Goal: Navigation & Orientation: Find specific page/section

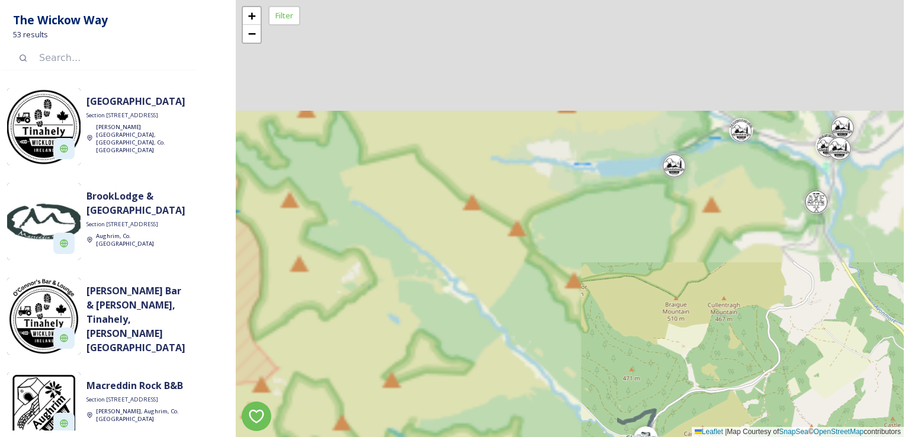
drag, startPoint x: 476, startPoint y: 228, endPoint x: 847, endPoint y: 467, distance: 440.9
click at [847, 437] on html "The Wickow Way 53 results [GEOGRAPHIC_DATA] Section [GEOGRAPHIC_DATA][PERSON_NA…" at bounding box center [452, 218] width 905 height 437
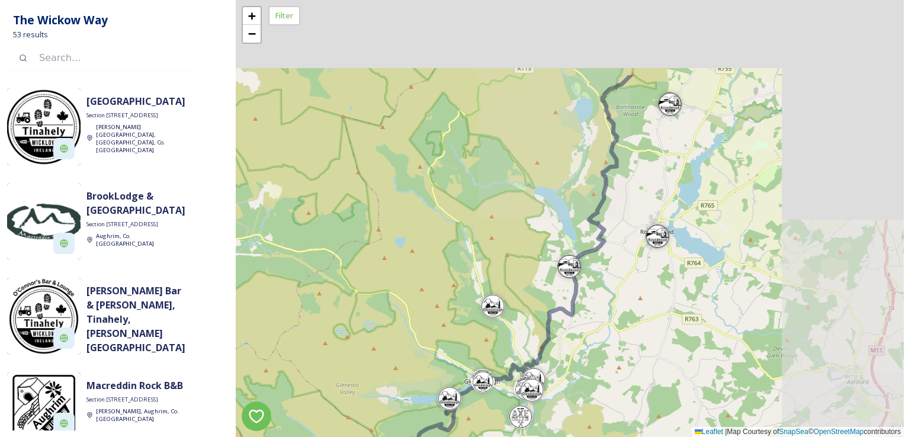
drag, startPoint x: 834, startPoint y: 294, endPoint x: 547, endPoint y: 413, distance: 310.0
click at [547, 413] on div "+ − Leaflet | Map Courtesy of SnapSea © OpenStreetMap contributors" at bounding box center [570, 218] width 668 height 437
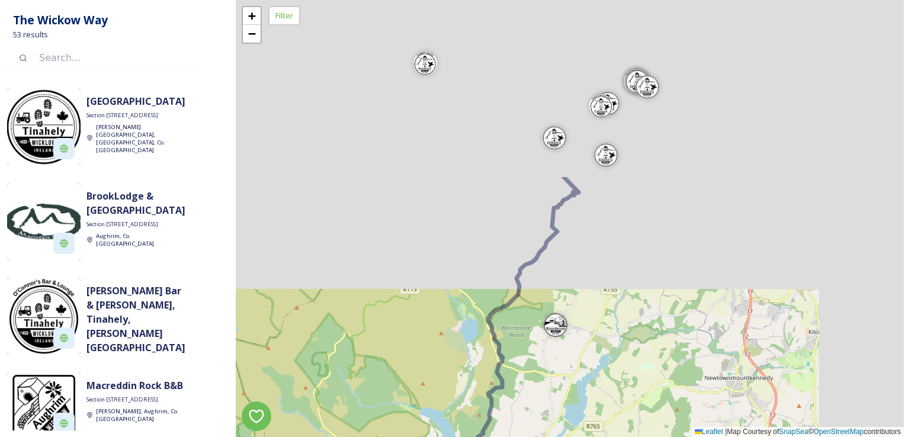
drag, startPoint x: 596, startPoint y: 203, endPoint x: 499, endPoint y: 409, distance: 228.2
click at [499, 414] on div "+ − Leaflet | Map Courtesy of SnapSea © OpenStreetMap contributors" at bounding box center [570, 218] width 668 height 437
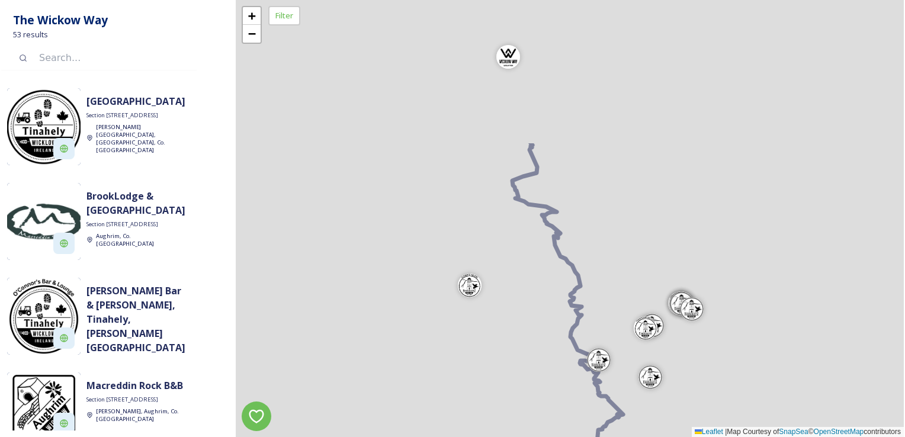
drag, startPoint x: 591, startPoint y: 226, endPoint x: 647, endPoint y: 387, distance: 170.5
click at [647, 387] on div "+ − Leaflet | Map Courtesy of SnapSea © OpenStreetMap contributors" at bounding box center [570, 218] width 668 height 437
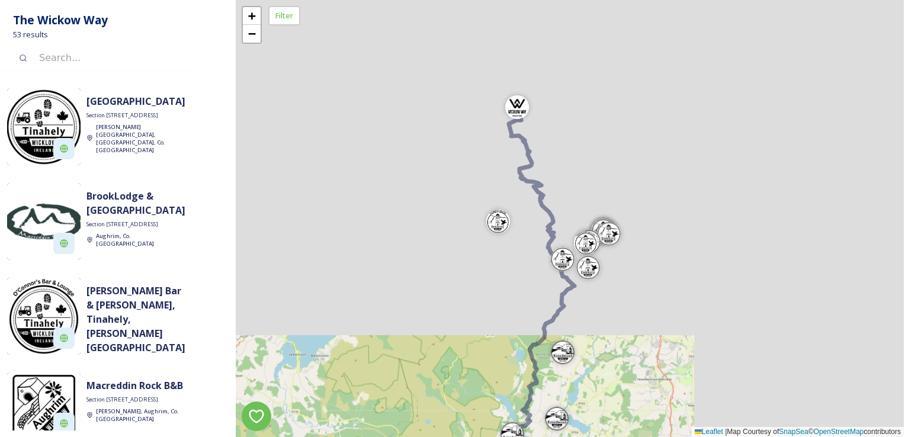
drag, startPoint x: 611, startPoint y: 235, endPoint x: 565, endPoint y: 201, distance: 57.4
click at [565, 202] on div "+ − Leaflet | Map Courtesy of SnapSea © OpenStreetMap contributors" at bounding box center [570, 218] width 668 height 437
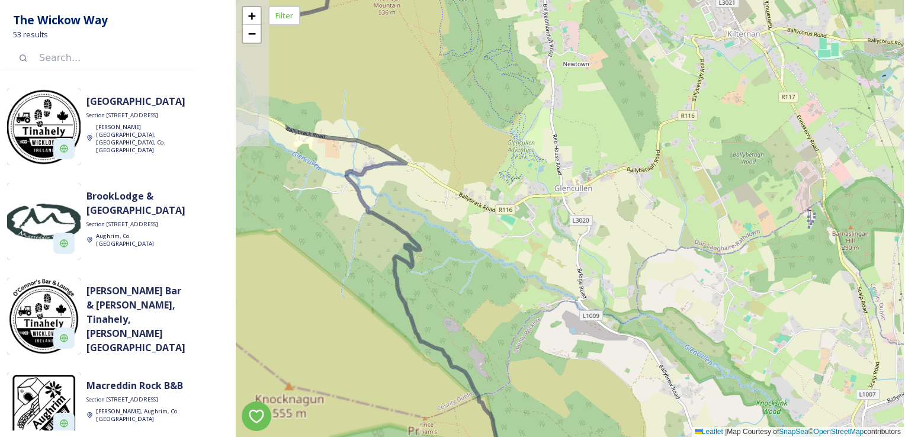
drag, startPoint x: 321, startPoint y: 196, endPoint x: 440, endPoint y: 233, distance: 125.4
click at [440, 233] on div "+ − Leaflet | Map Courtesy of SnapSea © OpenStreetMap contributors" at bounding box center [570, 218] width 668 height 437
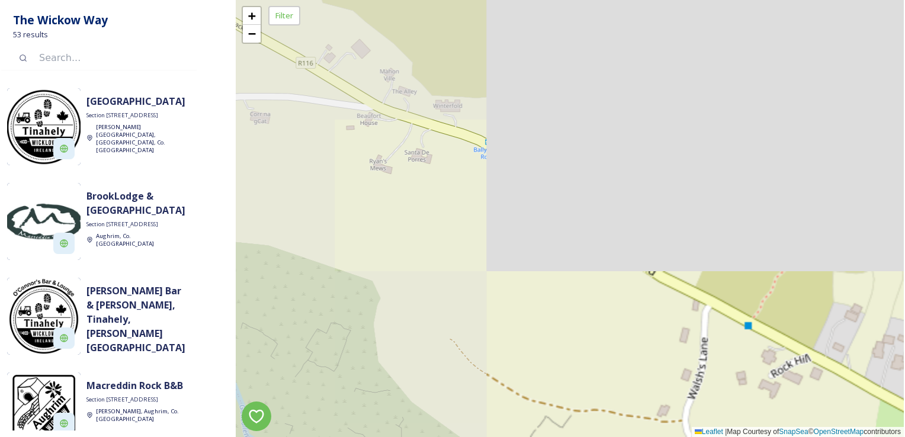
drag, startPoint x: 479, startPoint y: 177, endPoint x: 745, endPoint y: 463, distance: 391.2
click at [745, 437] on html "The Wickow Way 53 results [GEOGRAPHIC_DATA] Section [GEOGRAPHIC_DATA][PERSON_NA…" at bounding box center [452, 218] width 905 height 437
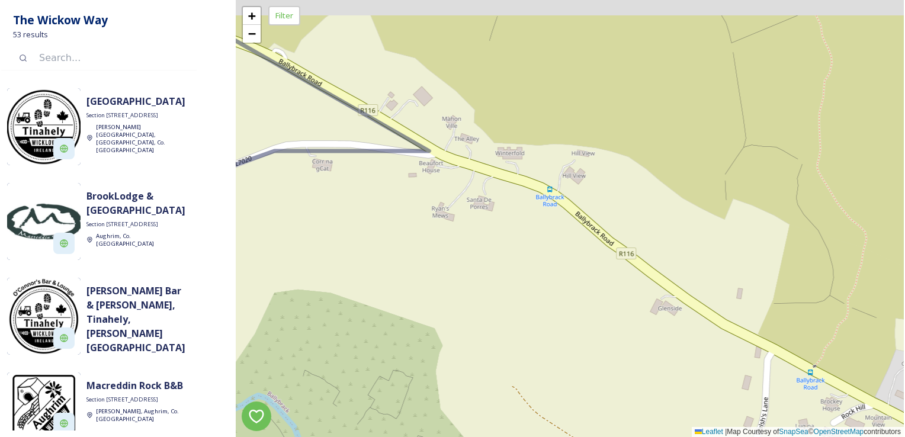
drag, startPoint x: 422, startPoint y: 223, endPoint x: 483, endPoint y: 267, distance: 74.8
click at [483, 267] on div "+ − Leaflet | Map Courtesy of SnapSea © OpenStreetMap contributors" at bounding box center [570, 218] width 668 height 437
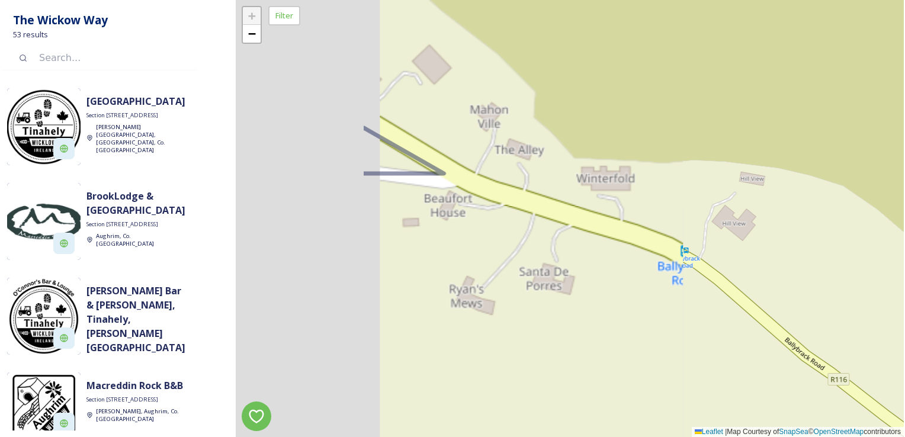
drag, startPoint x: 404, startPoint y: 328, endPoint x: 535, endPoint y: 379, distance: 140.7
click at [535, 379] on div "+ − Leaflet | Map Courtesy of SnapSea © OpenStreetMap contributors" at bounding box center [570, 218] width 668 height 437
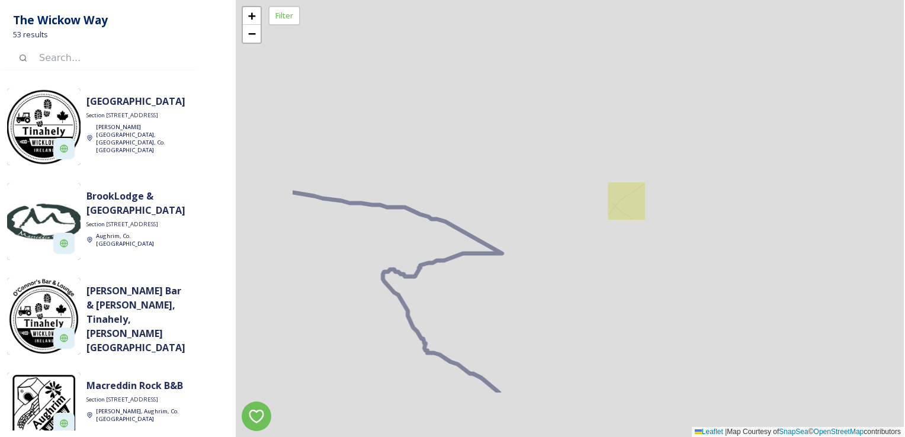
drag, startPoint x: 422, startPoint y: 344, endPoint x: 737, endPoint y: 111, distance: 391.9
click at [737, 111] on div "+ − Leaflet | Map Courtesy of SnapSea © OpenStreetMap contributors" at bounding box center [570, 218] width 668 height 437
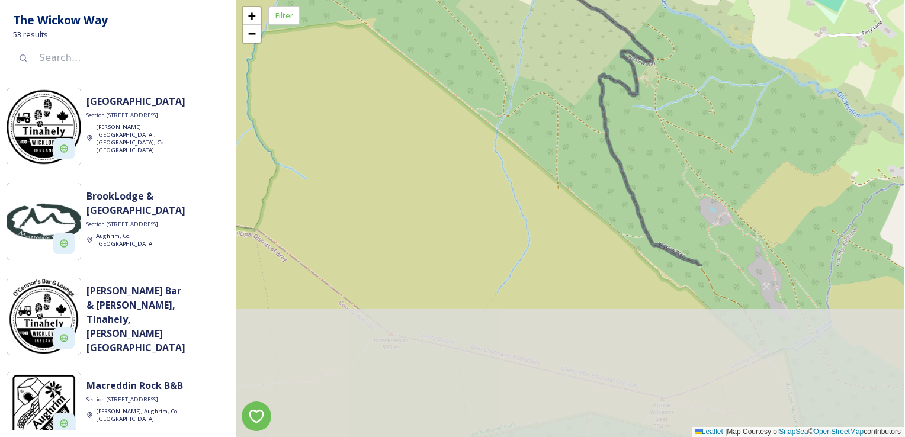
drag, startPoint x: 767, startPoint y: 347, endPoint x: 680, endPoint y: 120, distance: 243.8
click at [680, 120] on div "+ − Leaflet | Map Courtesy of SnapSea © OpenStreetMap contributors" at bounding box center [570, 218] width 668 height 437
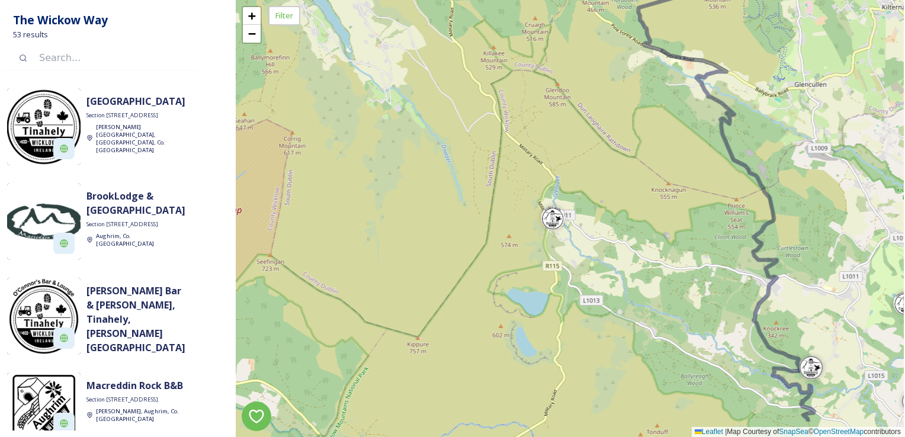
drag, startPoint x: 785, startPoint y: 322, endPoint x: 758, endPoint y: 229, distance: 96.8
click at [758, 229] on div "+ − Leaflet | Map Courtesy of SnapSea © OpenStreetMap contributors" at bounding box center [570, 218] width 668 height 437
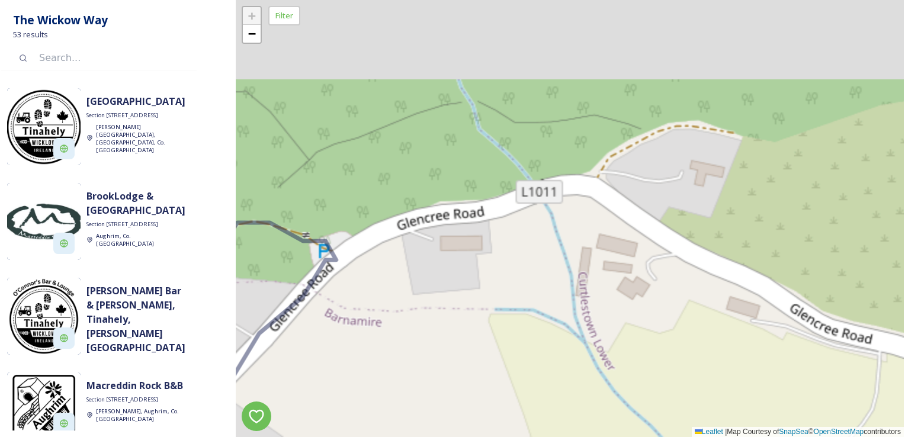
drag, startPoint x: 737, startPoint y: 71, endPoint x: 743, endPoint y: 207, distance: 136.4
click at [743, 207] on div "+ − Leaflet | Map Courtesy of SnapSea © OpenStreetMap contributors" at bounding box center [570, 218] width 668 height 437
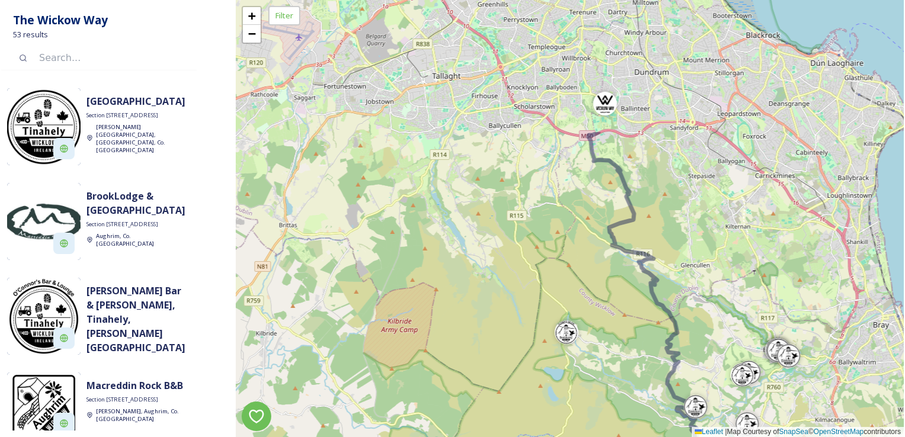
drag, startPoint x: 747, startPoint y: 136, endPoint x: 671, endPoint y: 312, distance: 191.6
click at [671, 312] on div "+ − Leaflet | Map Courtesy of SnapSea © OpenStreetMap contributors" at bounding box center [570, 218] width 668 height 437
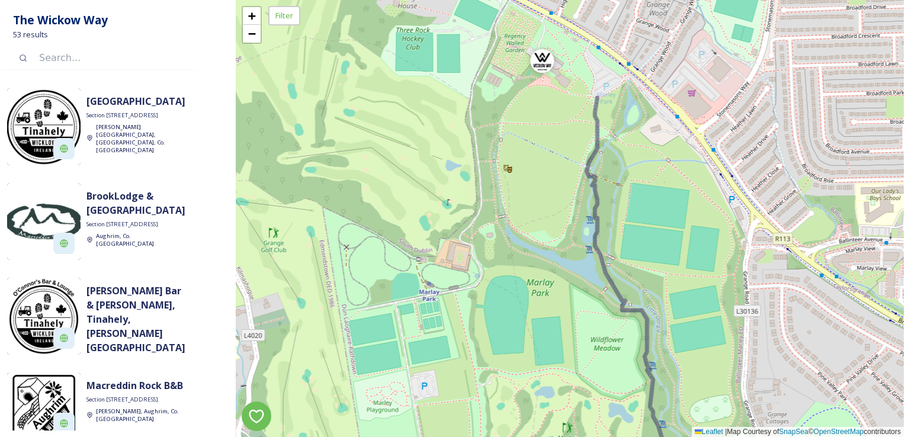
drag, startPoint x: 519, startPoint y: 103, endPoint x: 519, endPoint y: 188, distance: 85.3
click at [519, 188] on div "+ − Leaflet | Map Courtesy of SnapSea © OpenStreetMap contributors" at bounding box center [570, 218] width 668 height 437
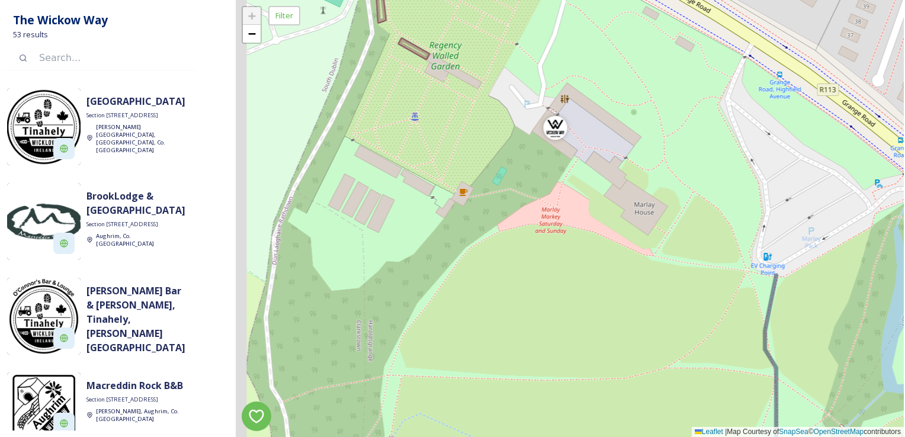
drag, startPoint x: 460, startPoint y: 113, endPoint x: 504, endPoint y: 183, distance: 82.2
click at [504, 183] on div "+ − Leaflet | Map Courtesy of SnapSea © OpenStreetMap contributors" at bounding box center [570, 218] width 668 height 437
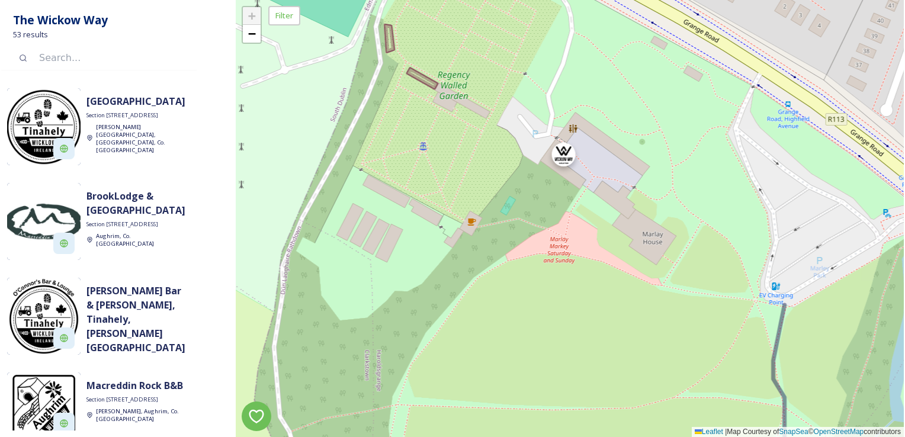
click at [552, 153] on div at bounding box center [564, 155] width 24 height 24
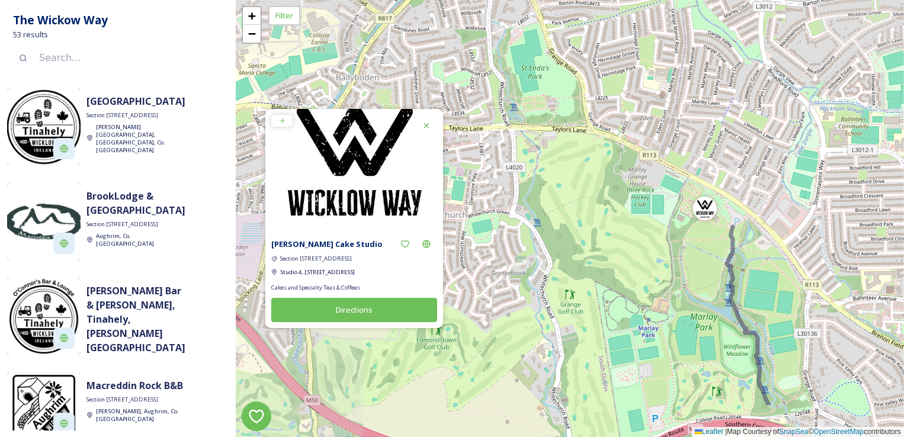
drag, startPoint x: 715, startPoint y: 333, endPoint x: 576, endPoint y: -9, distance: 369.7
click at [576, 0] on html "The Wickow Way 53 results [GEOGRAPHIC_DATA] Section [GEOGRAPHIC_DATA][PERSON_NA…" at bounding box center [452, 218] width 905 height 437
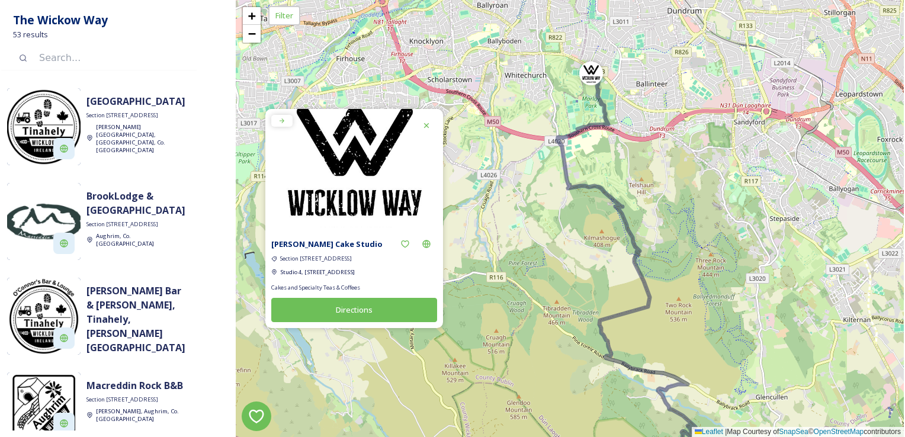
drag, startPoint x: 603, startPoint y: 213, endPoint x: 590, endPoint y: 125, distance: 88.7
click at [590, 125] on div "+ − Leaflet | Map Courtesy of SnapSea © OpenStreetMap contributors" at bounding box center [570, 218] width 668 height 437
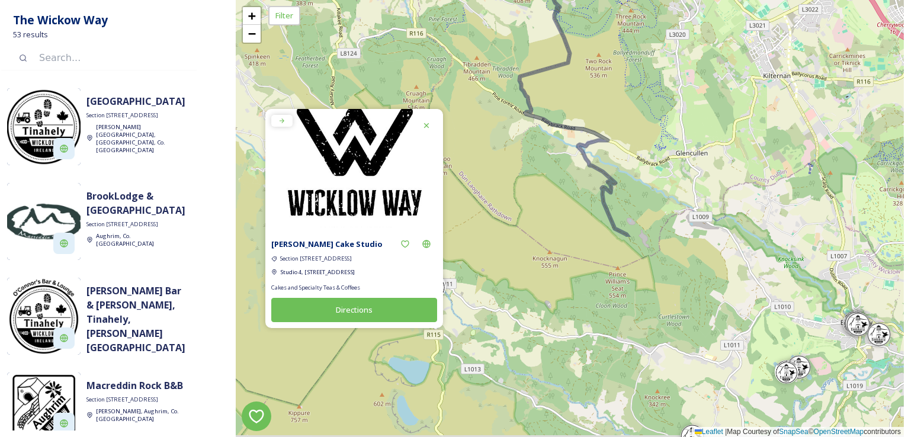
drag, startPoint x: 652, startPoint y: 269, endPoint x: 579, endPoint y: 55, distance: 225.8
click at [579, 56] on div "+ − Leaflet | Map Courtesy of SnapSea © OpenStreetMap contributors" at bounding box center [570, 218] width 668 height 437
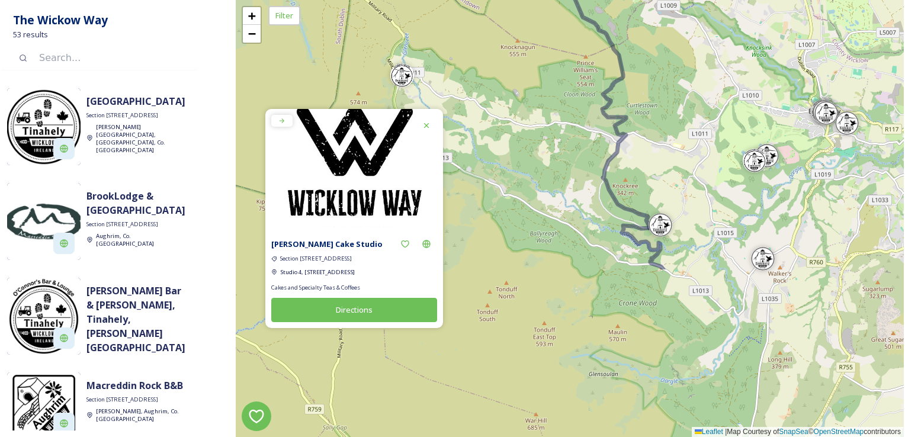
drag, startPoint x: 664, startPoint y: 284, endPoint x: 632, endPoint y: 73, distance: 213.9
click at [632, 73] on div "+ − Leaflet | Map Courtesy of SnapSea © OpenStreetMap contributors" at bounding box center [570, 218] width 668 height 437
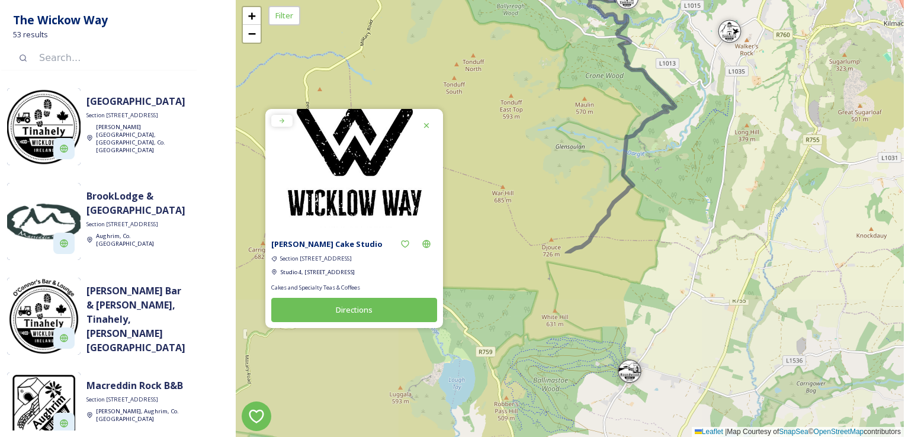
drag, startPoint x: 703, startPoint y: 278, endPoint x: 670, endPoint y: 51, distance: 229.9
click at [670, 51] on div "+ − Leaflet | Map Courtesy of SnapSea © OpenStreetMap contributors" at bounding box center [570, 218] width 668 height 437
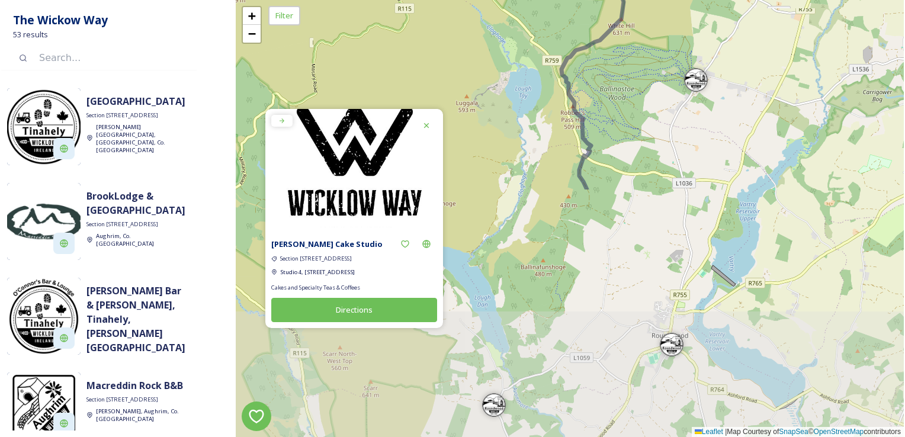
drag, startPoint x: 632, startPoint y: 271, endPoint x: 700, endPoint y: -31, distance: 310.5
click at [700, 0] on html "The Wickow Way 53 results [GEOGRAPHIC_DATA] Section [GEOGRAPHIC_DATA][PERSON_NA…" at bounding box center [452, 218] width 905 height 437
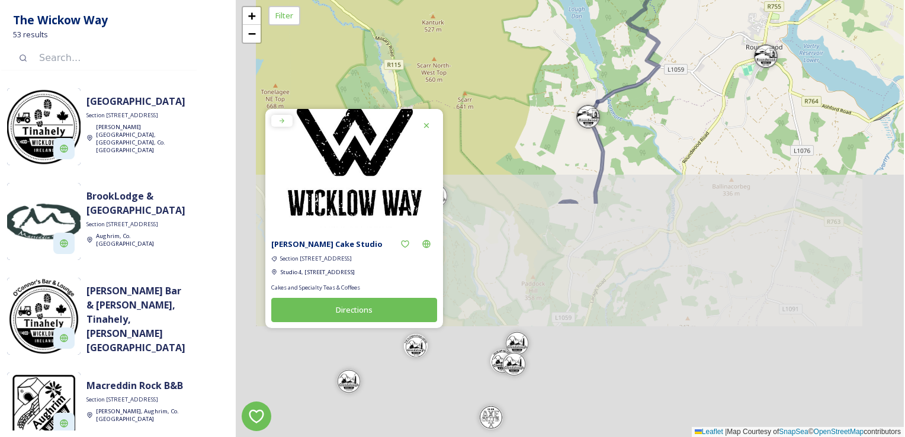
drag, startPoint x: 585, startPoint y: 307, endPoint x: 677, endPoint y: 30, distance: 292.7
click at [677, 30] on div "+ − Leaflet | Map Courtesy of SnapSea © OpenStreetMap contributors" at bounding box center [570, 218] width 668 height 437
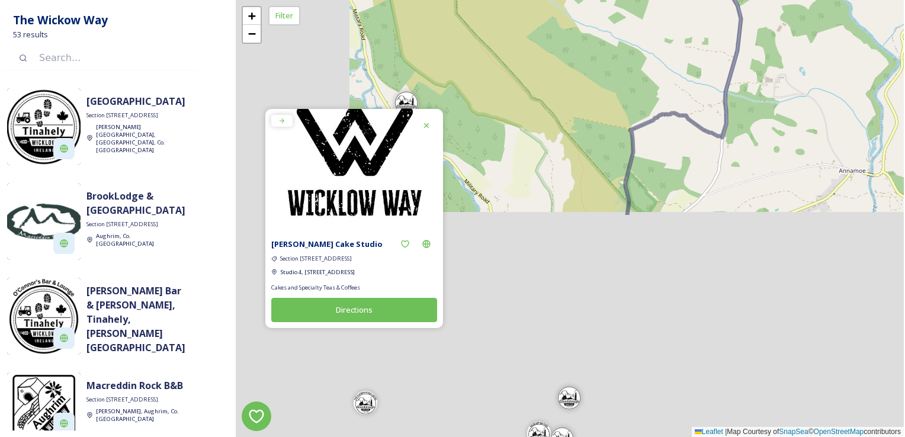
drag, startPoint x: 682, startPoint y: 303, endPoint x: 732, endPoint y: 21, distance: 286.5
click at [732, 30] on div "+ − Leaflet | Map Courtesy of SnapSea © OpenStreetMap contributors" at bounding box center [570, 218] width 668 height 437
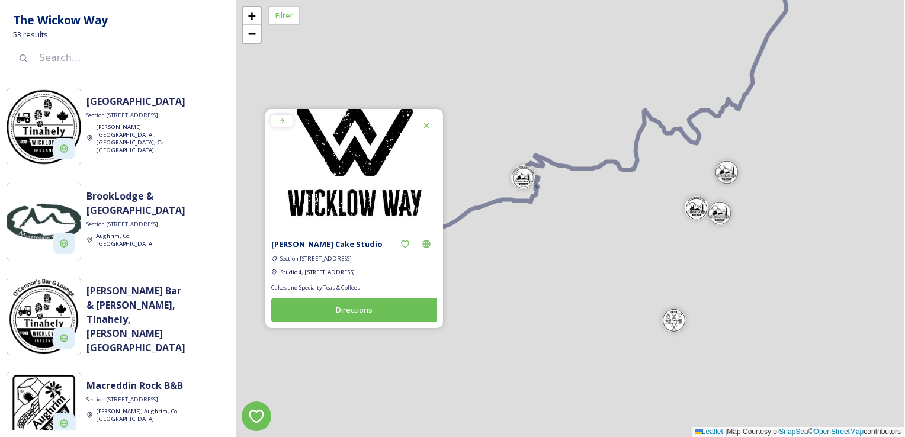
drag, startPoint x: 611, startPoint y: 301, endPoint x: 810, endPoint y: 47, distance: 322.5
click at [810, 47] on div "+ − Leaflet | Map Courtesy of SnapSea © OpenStreetMap contributors" at bounding box center [570, 218] width 668 height 437
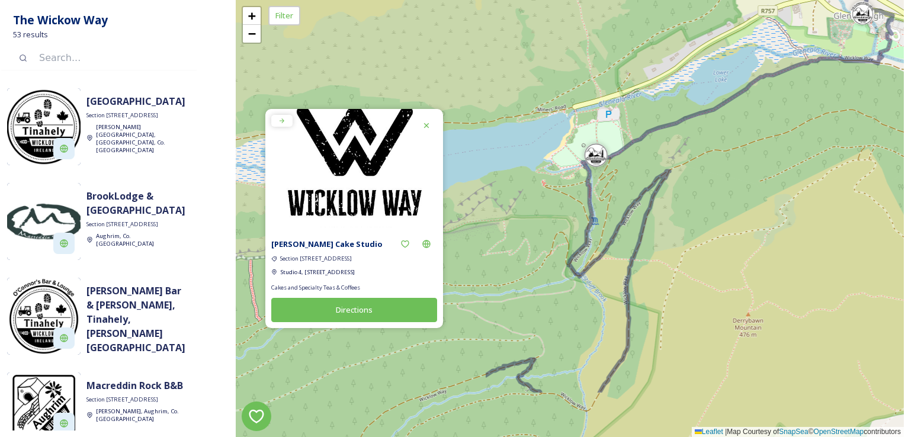
drag, startPoint x: 467, startPoint y: 260, endPoint x: 788, endPoint y: 172, distance: 332.5
click at [788, 172] on div "+ − Leaflet | Map Courtesy of SnapSea © OpenStreetMap contributors" at bounding box center [570, 218] width 668 height 437
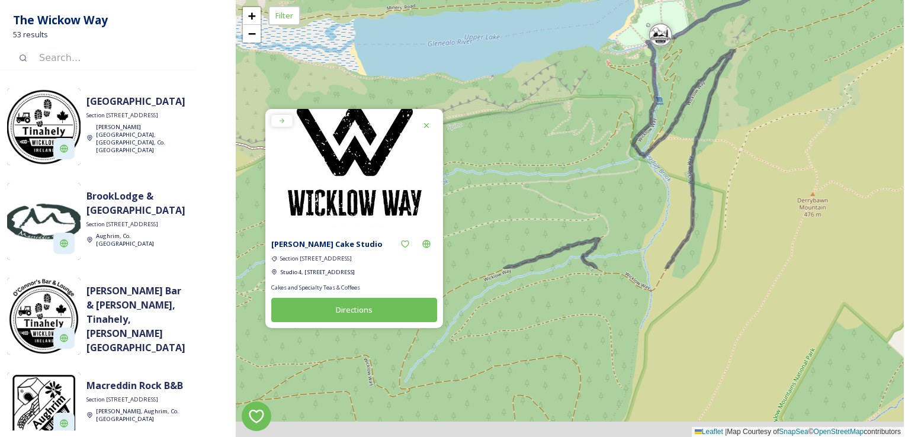
drag, startPoint x: 642, startPoint y: 289, endPoint x: 655, endPoint y: 46, distance: 243.3
click at [655, 46] on div "+ − Leaflet | Map Courtesy of SnapSea © OpenStreetMap contributors" at bounding box center [570, 218] width 668 height 437
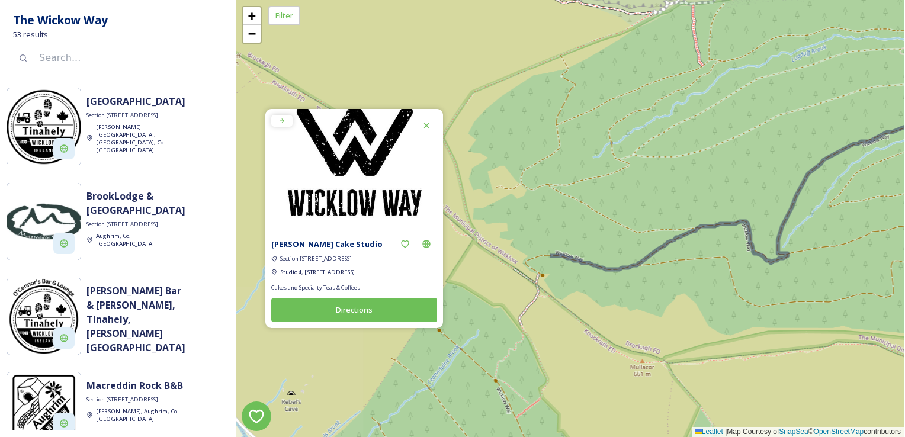
drag, startPoint x: 508, startPoint y: 301, endPoint x: 905, endPoint y: 197, distance: 409.9
click at [905, 197] on html "The Wickow Way 53 results [GEOGRAPHIC_DATA] Section [GEOGRAPHIC_DATA][PERSON_NA…" at bounding box center [452, 218] width 905 height 437
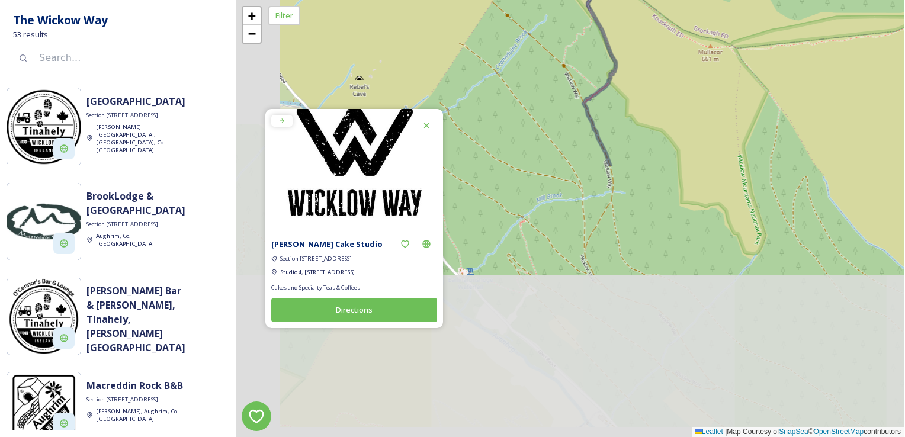
drag, startPoint x: 652, startPoint y: 342, endPoint x: 718, endPoint y: -41, distance: 389.0
click at [718, 0] on html "The Wickow Way 53 results [GEOGRAPHIC_DATA] Section [GEOGRAPHIC_DATA][PERSON_NA…" at bounding box center [452, 218] width 905 height 437
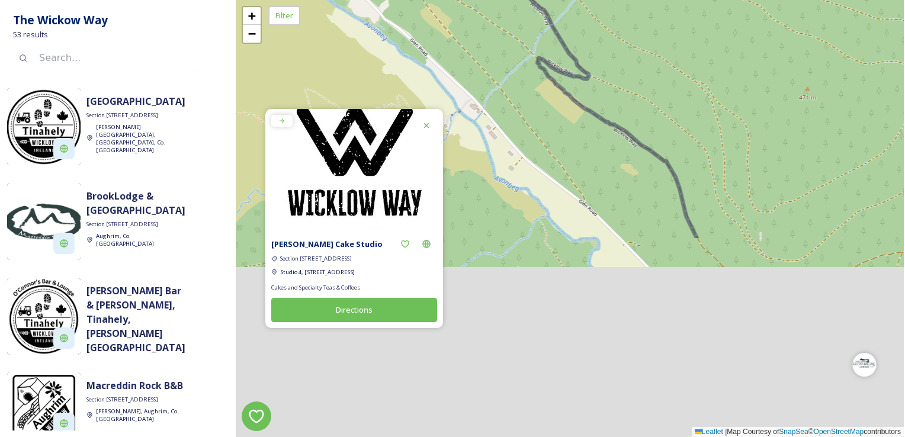
drag, startPoint x: 602, startPoint y: 199, endPoint x: 448, endPoint y: -44, distance: 287.6
click at [448, 0] on html "The Wickow Way 53 results [GEOGRAPHIC_DATA] Section [GEOGRAPHIC_DATA][PERSON_NA…" at bounding box center [452, 218] width 905 height 437
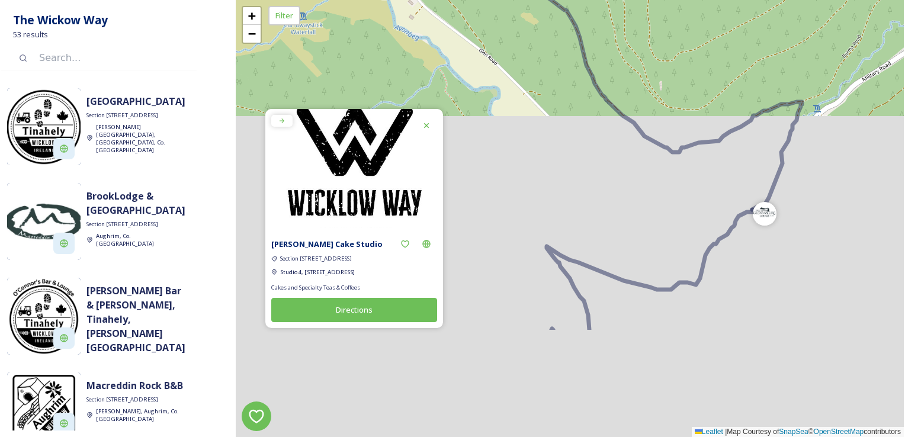
drag, startPoint x: 746, startPoint y: 314, endPoint x: 690, endPoint y: 210, distance: 118.2
click at [693, 212] on div "+ − Leaflet | Map Courtesy of SnapSea © OpenStreetMap contributors" at bounding box center [570, 218] width 668 height 437
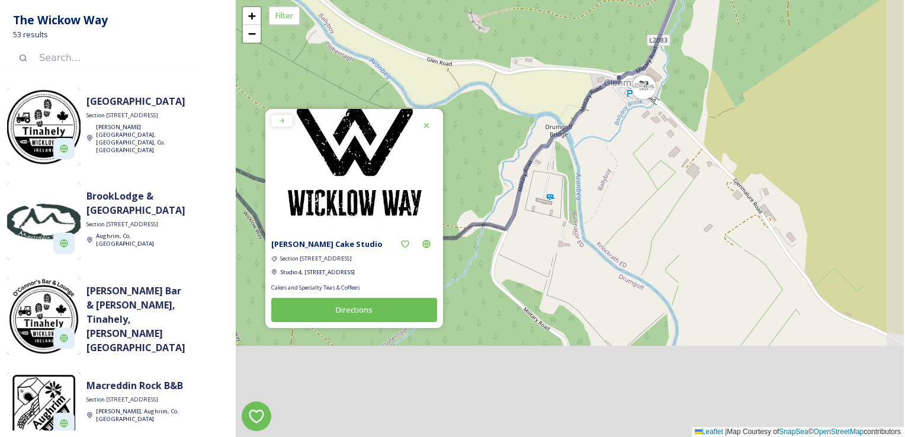
drag, startPoint x: 709, startPoint y: 130, endPoint x: 656, endPoint y: -44, distance: 182.0
click at [656, 0] on html "The Wickow Way 53 results [GEOGRAPHIC_DATA] Section [GEOGRAPHIC_DATA][PERSON_NA…" at bounding box center [452, 218] width 905 height 437
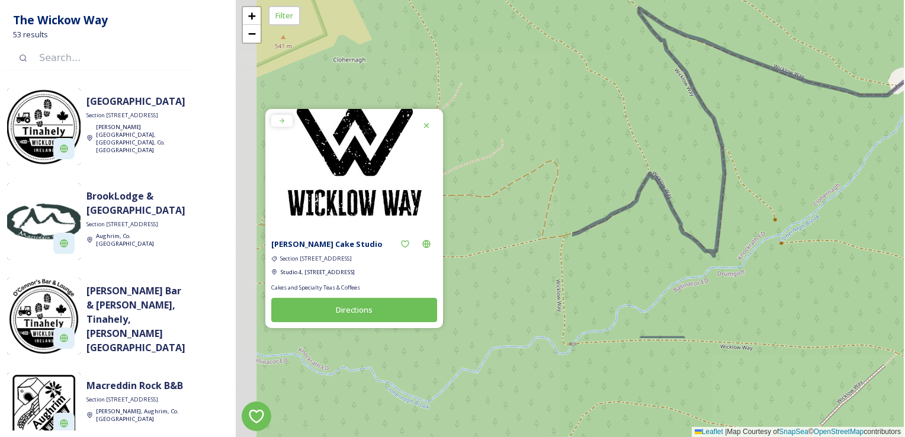
drag, startPoint x: 313, startPoint y: 390, endPoint x: 735, endPoint y: 238, distance: 447.9
click at [735, 238] on div "+ − Leaflet | Map Courtesy of SnapSea © OpenStreetMap contributors" at bounding box center [570, 218] width 668 height 437
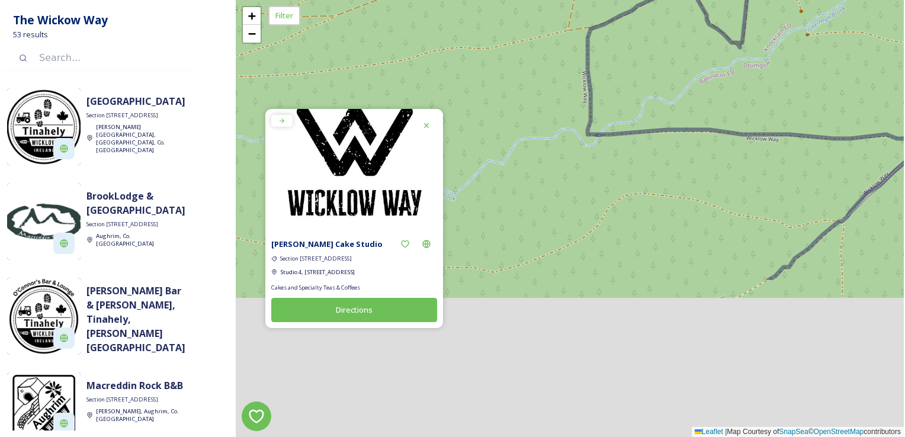
drag, startPoint x: 558, startPoint y: 179, endPoint x: 501, endPoint y: 68, distance: 124.5
click at [514, 84] on div "+ − Leaflet | Map Courtesy of SnapSea © OpenStreetMap contributors" at bounding box center [570, 218] width 668 height 437
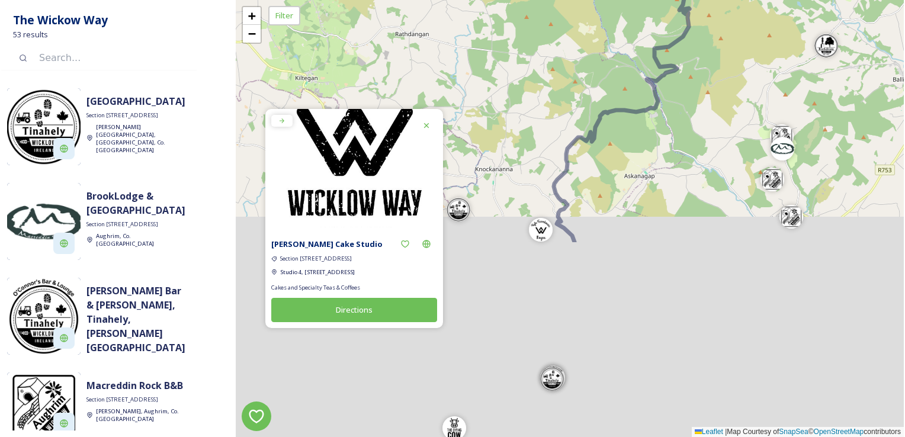
drag, startPoint x: 576, startPoint y: 332, endPoint x: 659, endPoint y: 115, distance: 232.5
click at [659, 115] on div "+ − Leaflet | Map Courtesy of SnapSea © OpenStreetMap contributors" at bounding box center [570, 218] width 668 height 437
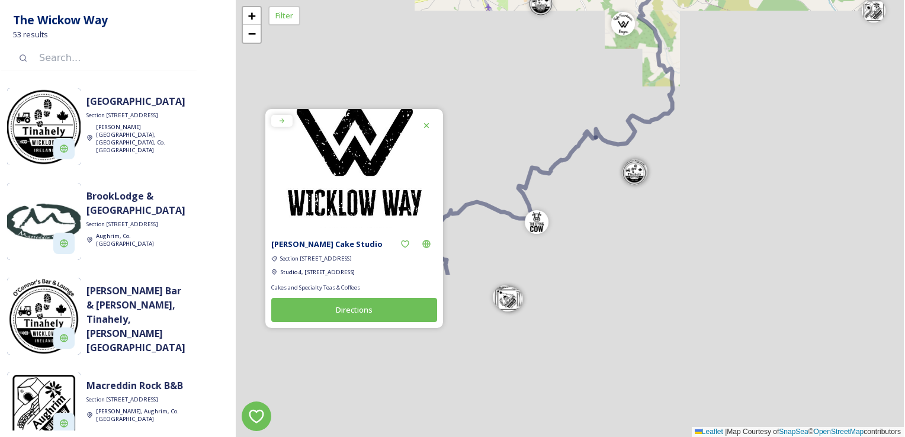
drag, startPoint x: 579, startPoint y: 385, endPoint x: 659, endPoint y: 196, distance: 205.2
click at [659, 196] on div "+ − Leaflet | Map Courtesy of SnapSea © OpenStreetMap contributors" at bounding box center [570, 218] width 668 height 437
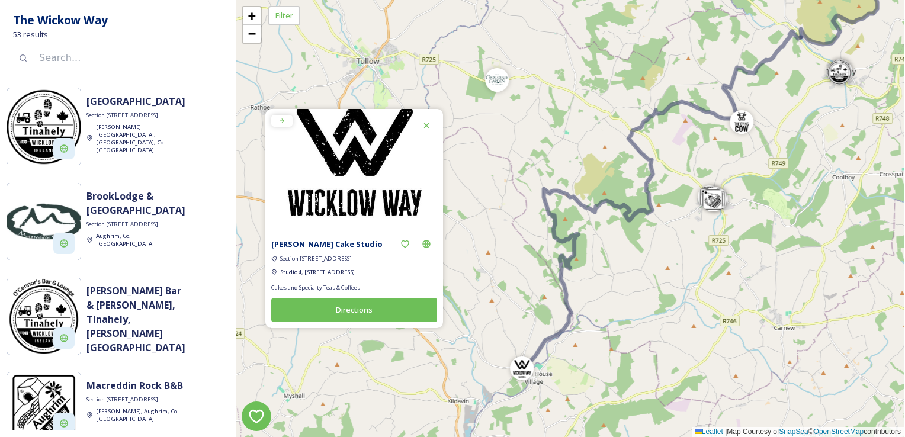
drag, startPoint x: 666, startPoint y: 198, endPoint x: 871, endPoint y: 98, distance: 228.1
click at [871, 98] on div "+ − Leaflet | Map Courtesy of SnapSea © OpenStreetMap contributors" at bounding box center [570, 218] width 668 height 437
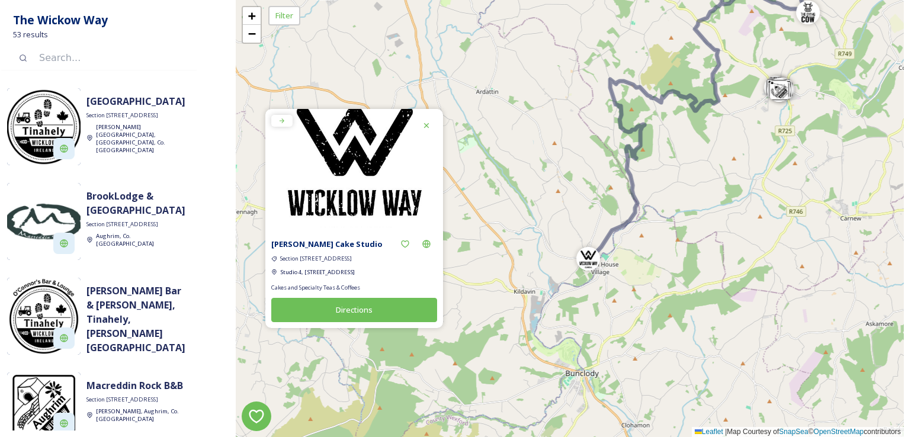
drag, startPoint x: 611, startPoint y: 348, endPoint x: 678, endPoint y: 239, distance: 128.4
click at [678, 239] on div "+ − Leaflet | Map Courtesy of SnapSea © OpenStreetMap contributors" at bounding box center [570, 218] width 668 height 437
